Goal: Transaction & Acquisition: Obtain resource

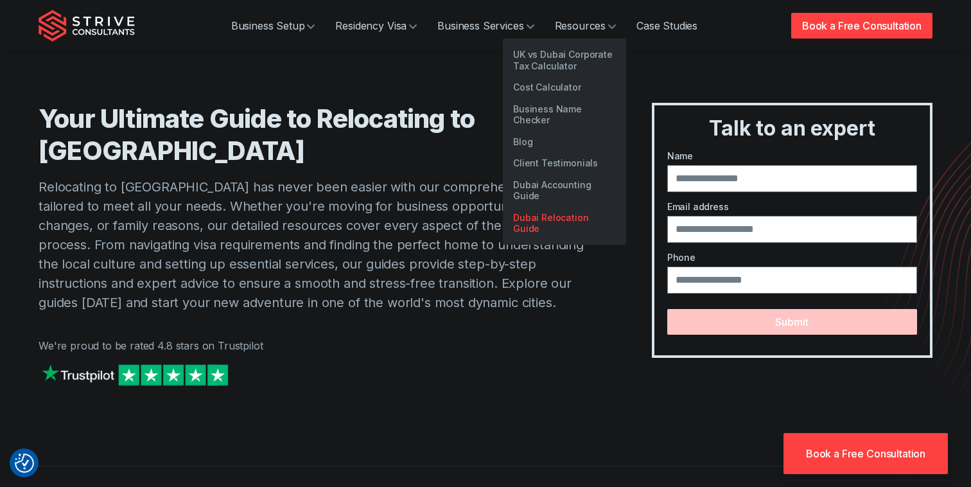
click at [575, 207] on link "Dubai Relocation Guide" at bounding box center [564, 223] width 123 height 33
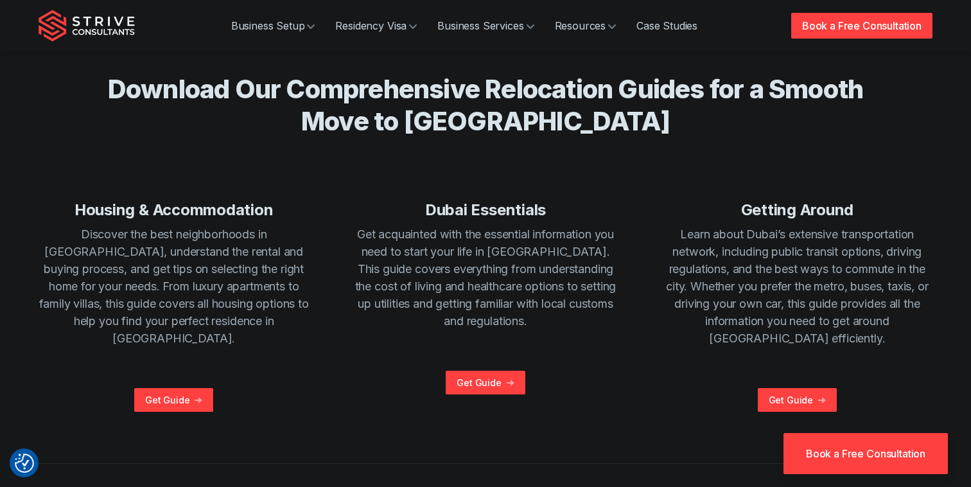
scroll to position [452, 0]
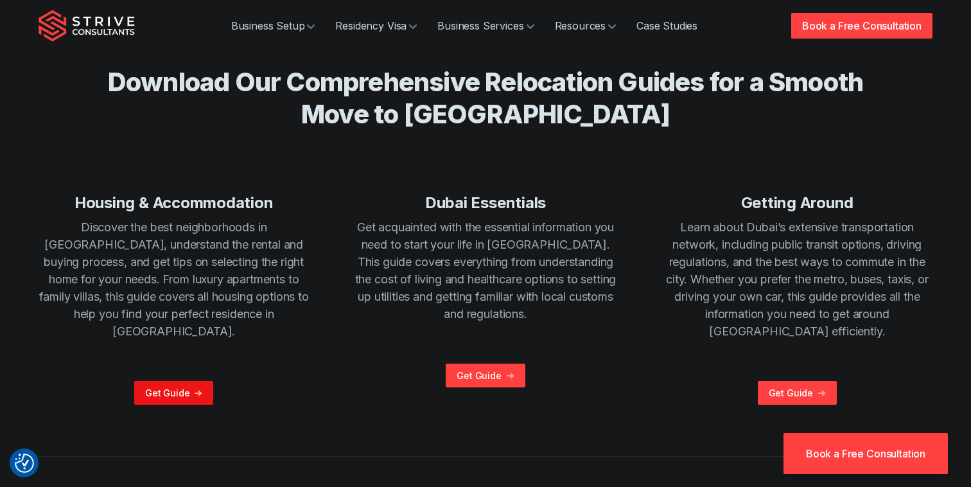
click at [165, 387] on span "Get Guide" at bounding box center [167, 393] width 45 height 12
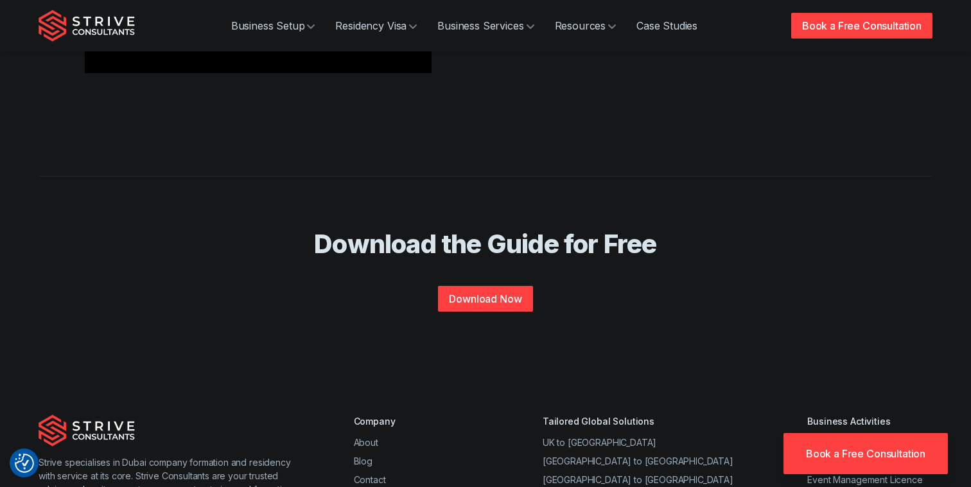
scroll to position [746, 0]
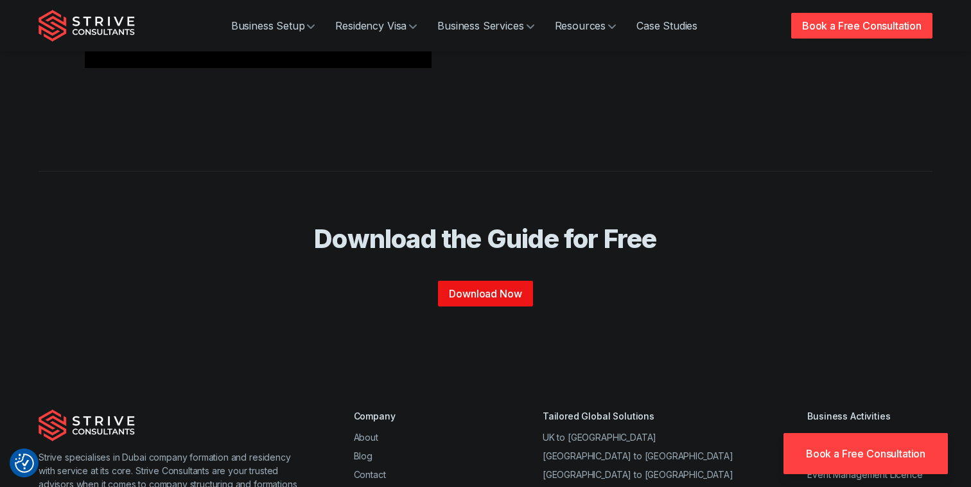
click at [477, 281] on link "Download Now" at bounding box center [485, 294] width 94 height 26
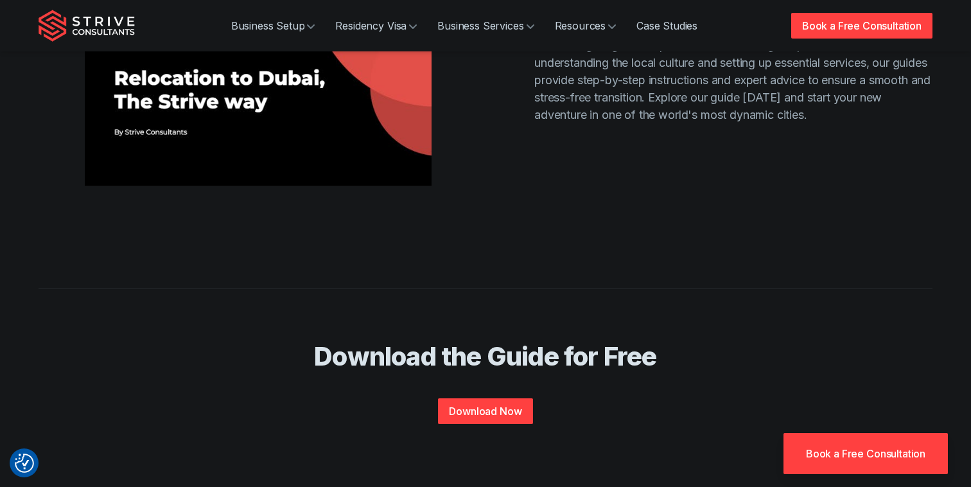
scroll to position [641, 0]
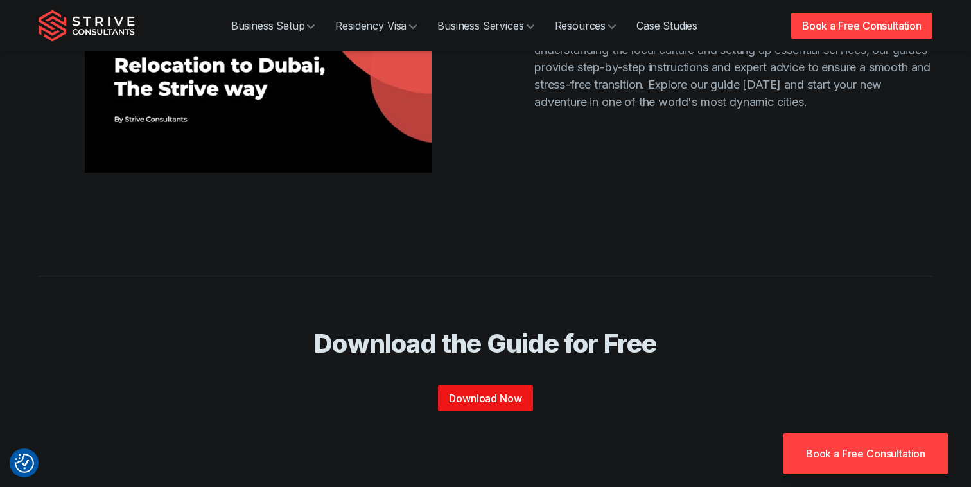
click at [495, 385] on link "Download Now" at bounding box center [485, 398] width 94 height 26
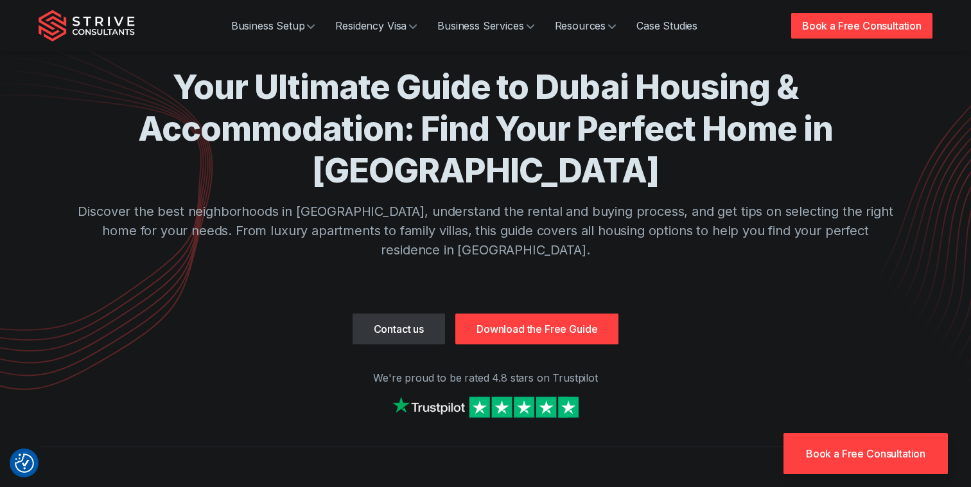
scroll to position [0, 0]
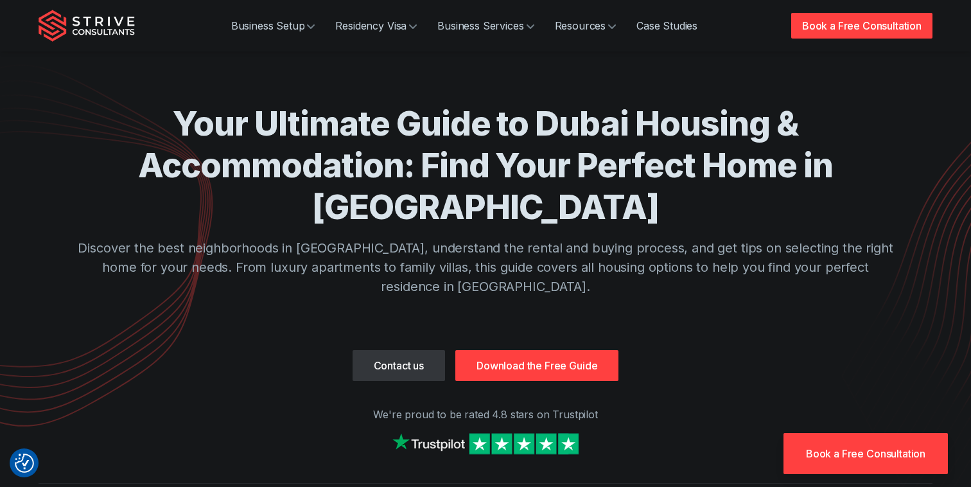
click at [531, 350] on link "Download the Free Guide" at bounding box center [536, 365] width 163 height 31
